Goal: Task Accomplishment & Management: Use online tool/utility

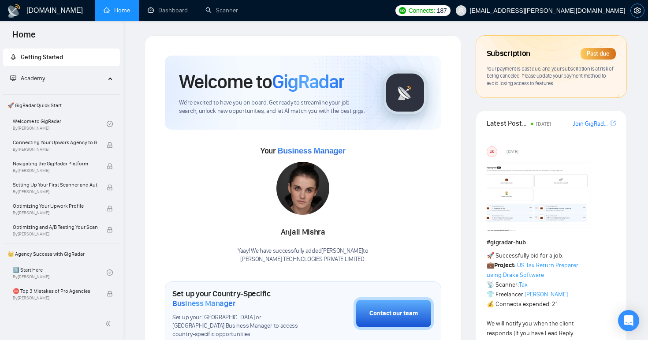
click at [642, 14] on span "setting" at bounding box center [637, 10] width 13 height 7
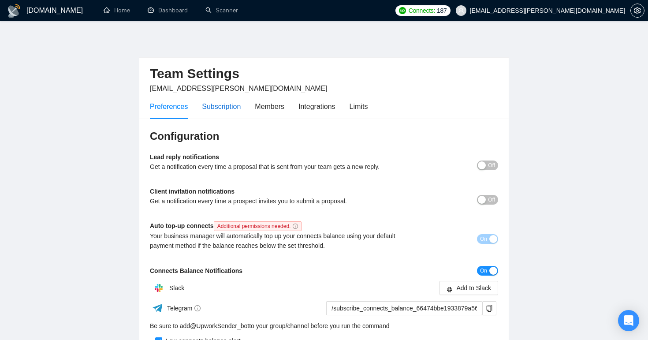
click at [240, 111] on div "Subscription" at bounding box center [221, 106] width 39 height 11
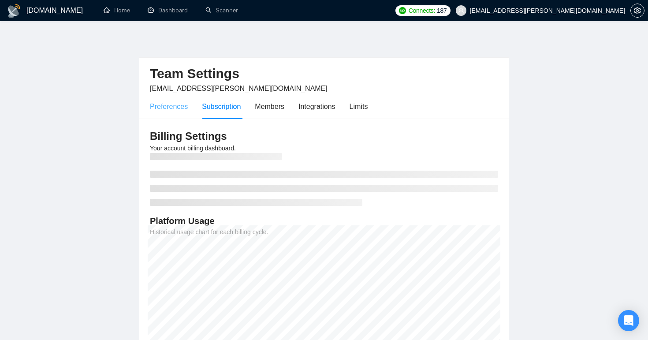
click at [184, 113] on div "Preferences" at bounding box center [169, 106] width 38 height 25
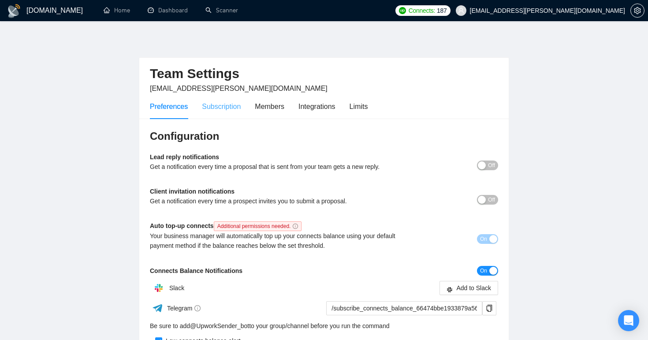
click at [216, 113] on div "Subscription" at bounding box center [221, 106] width 39 height 25
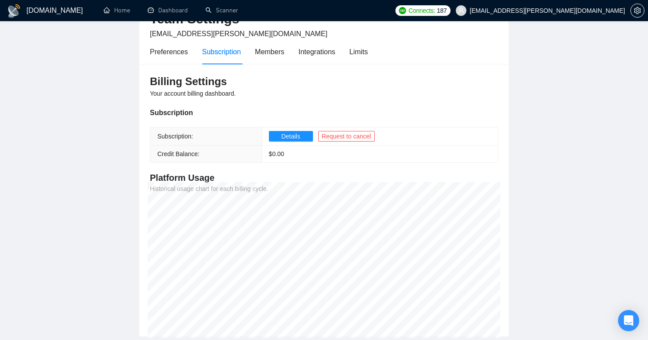
scroll to position [53, 0]
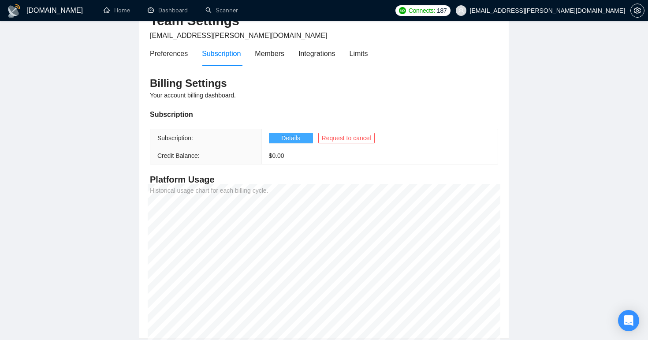
click at [282, 137] on span "Details" at bounding box center [290, 138] width 19 height 10
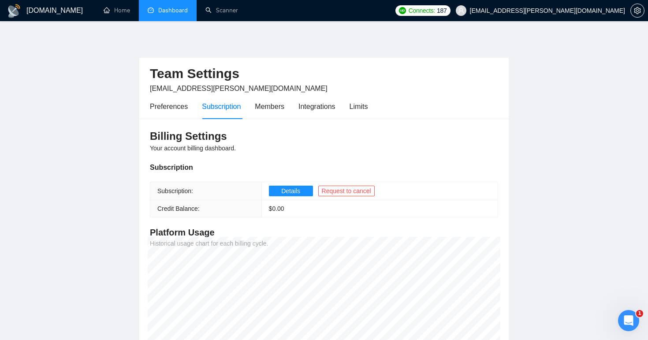
click at [165, 13] on link "Dashboard" at bounding box center [168, 10] width 40 height 7
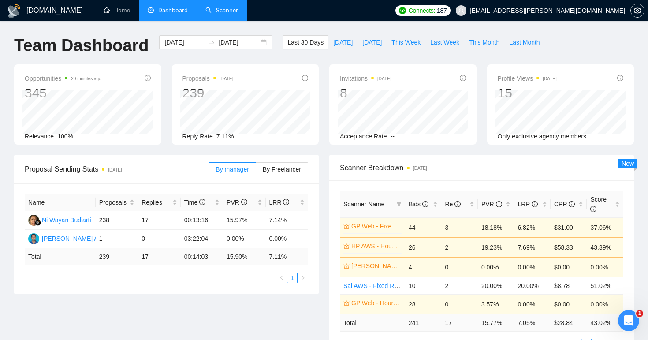
click at [226, 12] on link "Scanner" at bounding box center [222, 10] width 33 height 7
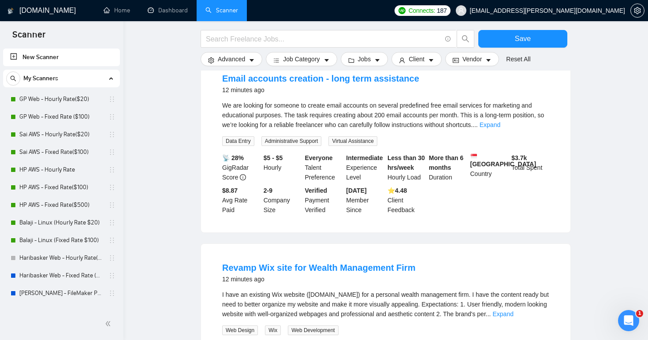
scroll to position [305, 0]
